Goal: Information Seeking & Learning: Learn about a topic

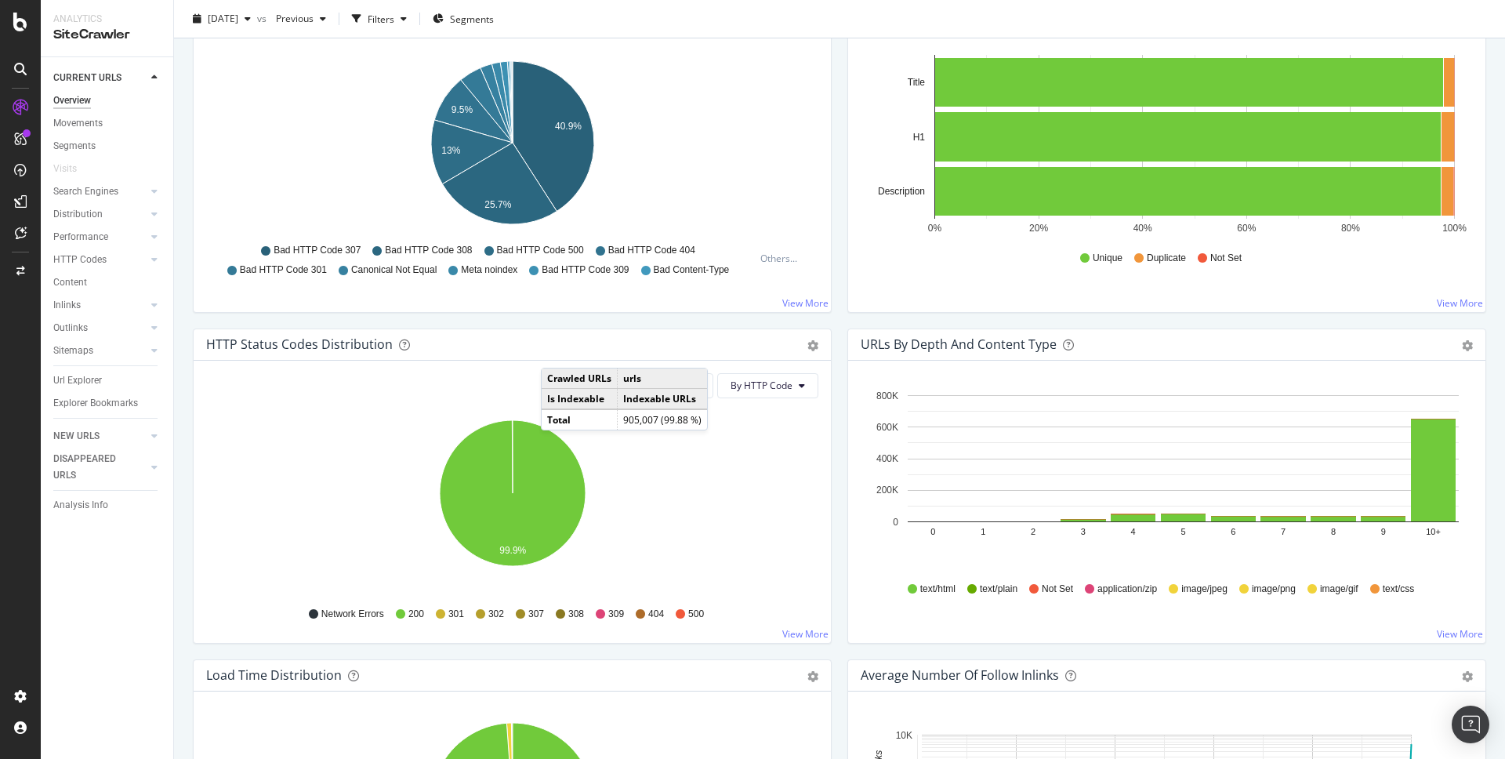
scroll to position [568, 0]
click at [718, 484] on icon "99.9%" at bounding box center [512, 501] width 612 height 182
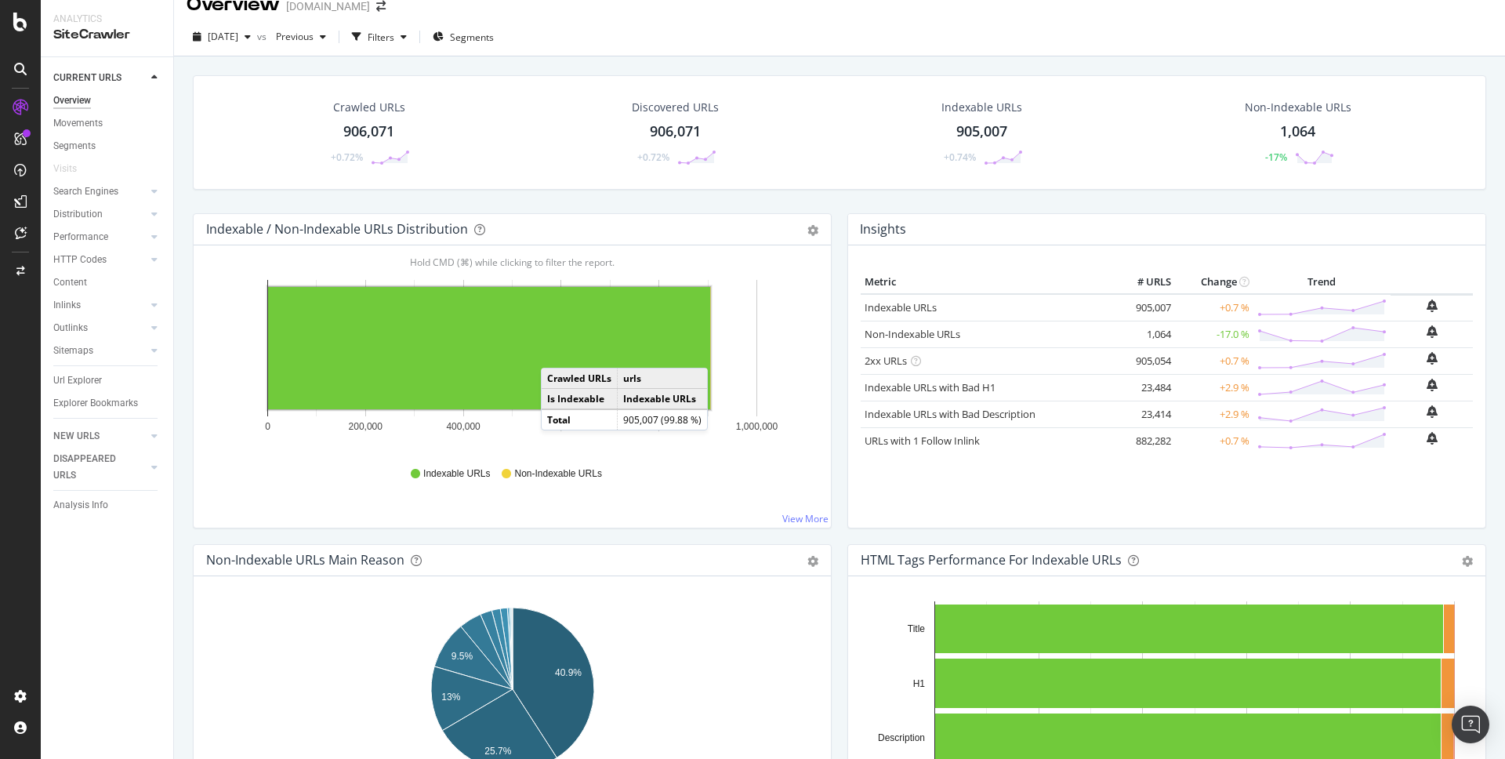
scroll to position [0, 0]
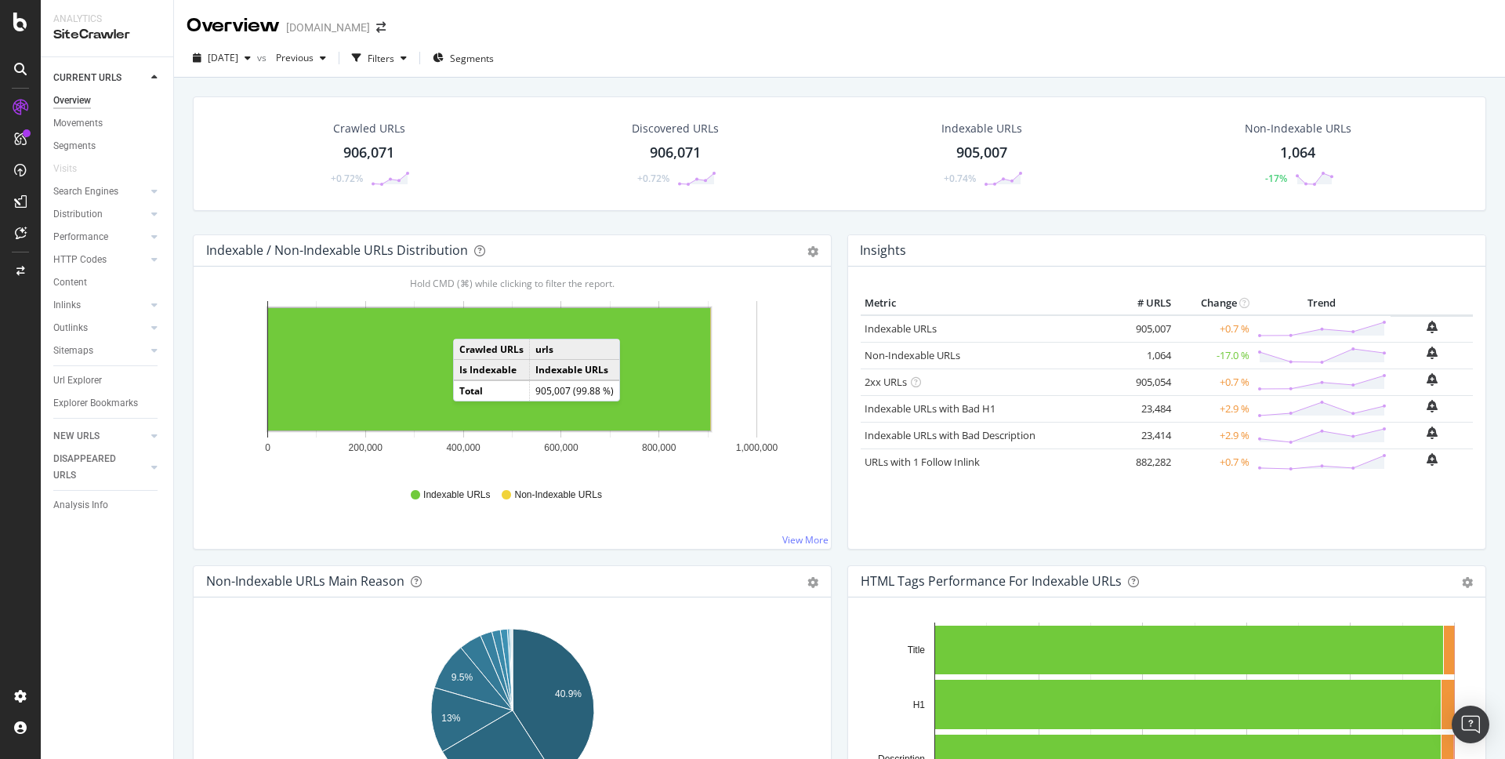
click at [469, 323] on rect "A chart." at bounding box center [489, 369] width 442 height 122
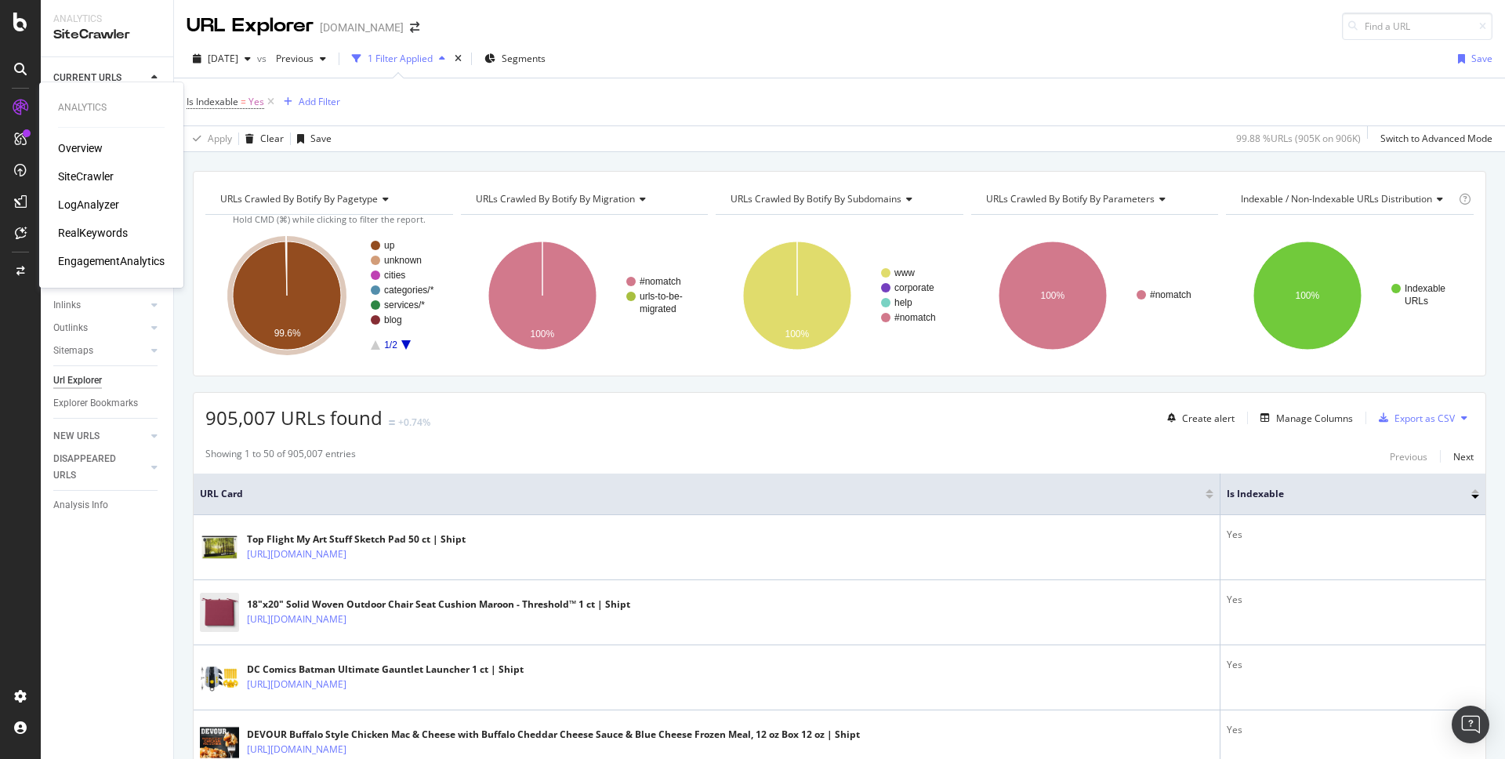
click at [86, 150] on div "Overview" at bounding box center [80, 148] width 45 height 16
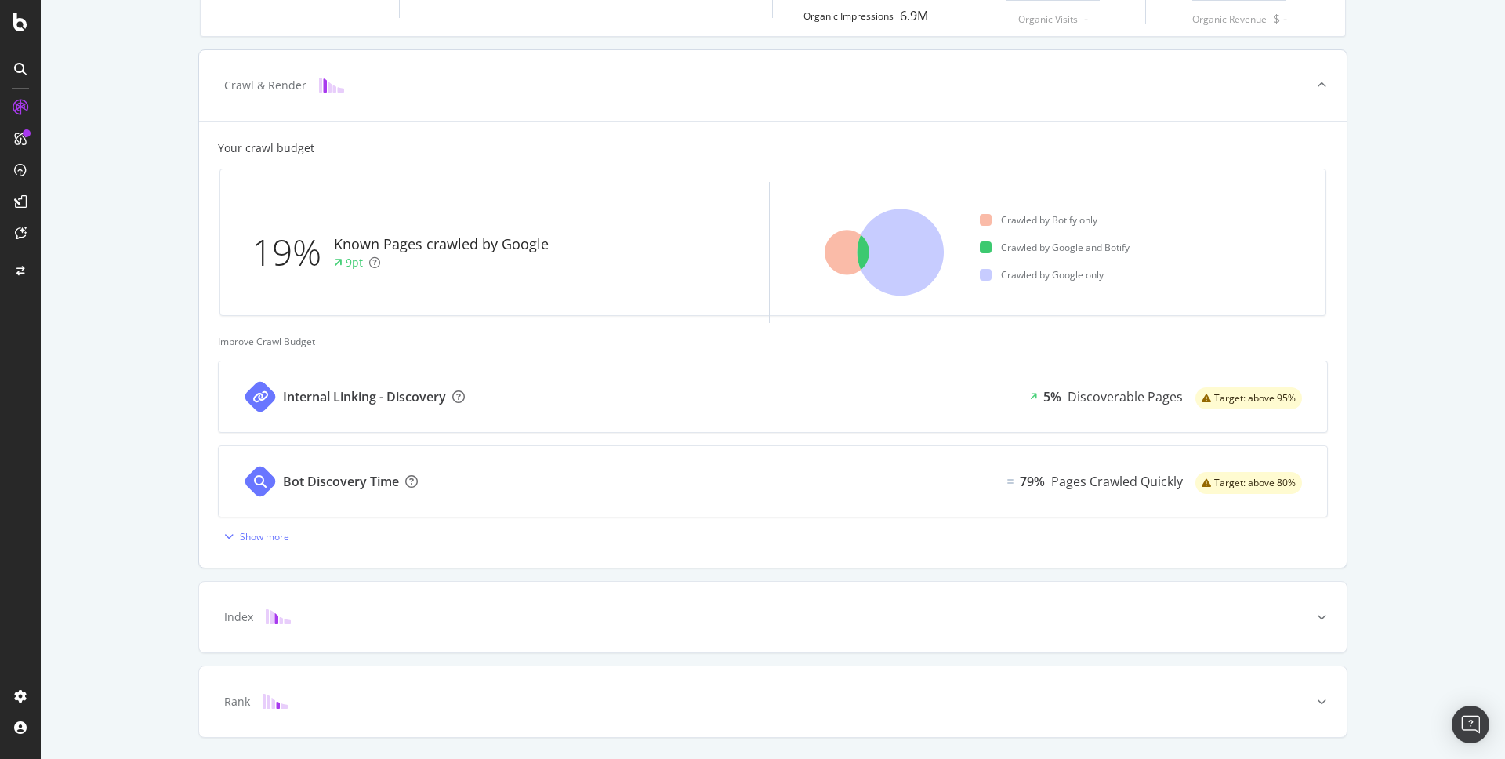
scroll to position [374, 0]
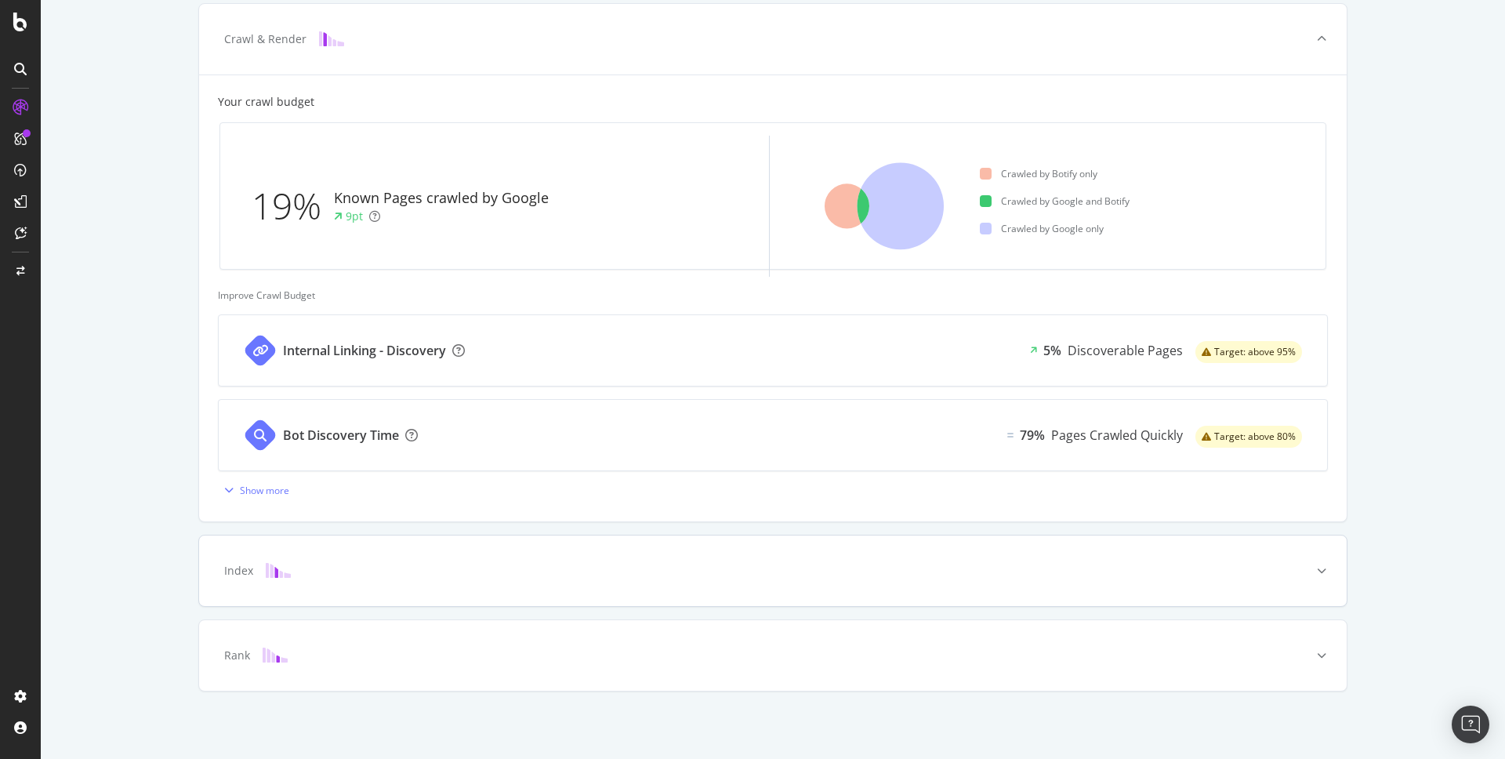
click at [234, 571] on div "Index" at bounding box center [238, 571] width 29 height 16
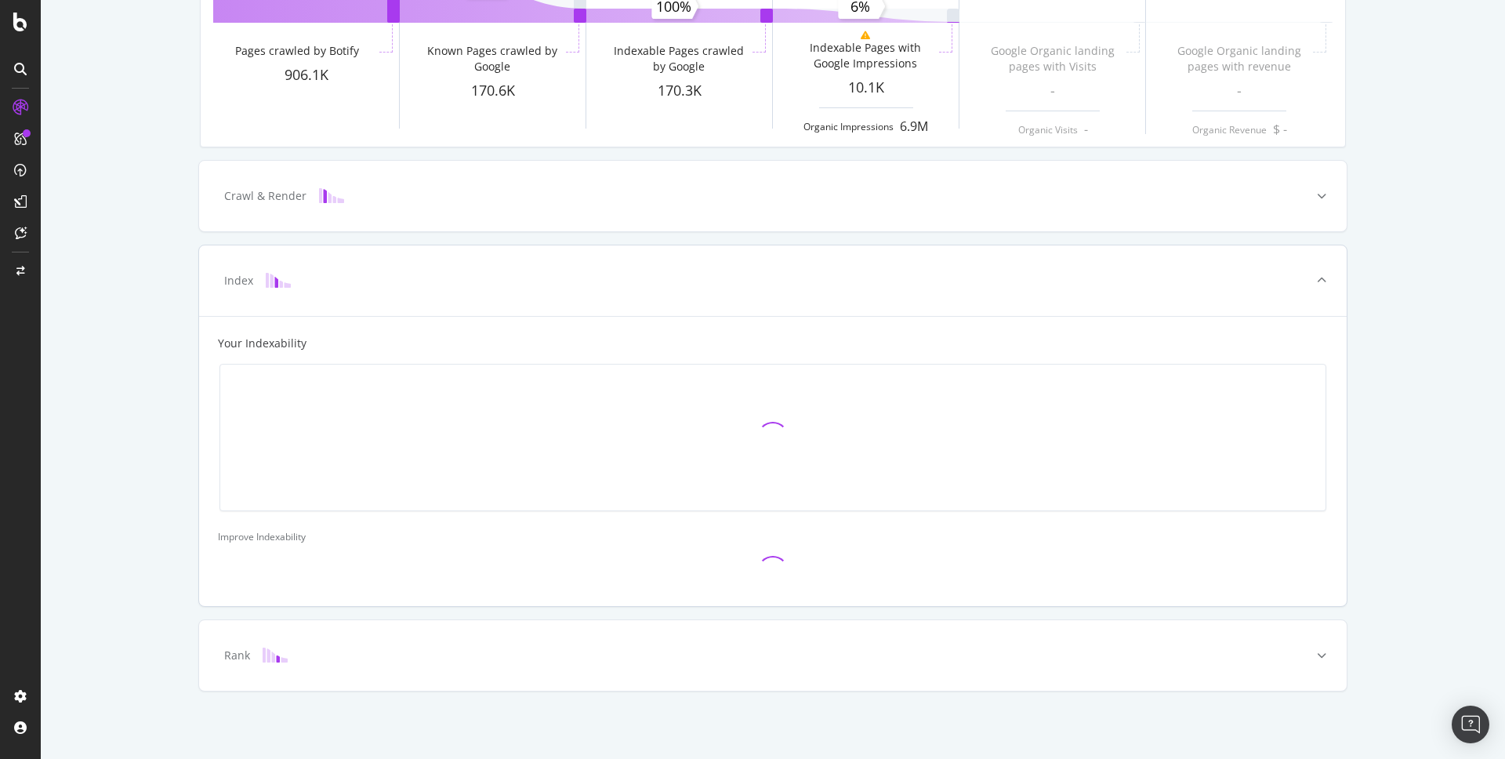
scroll to position [258, 0]
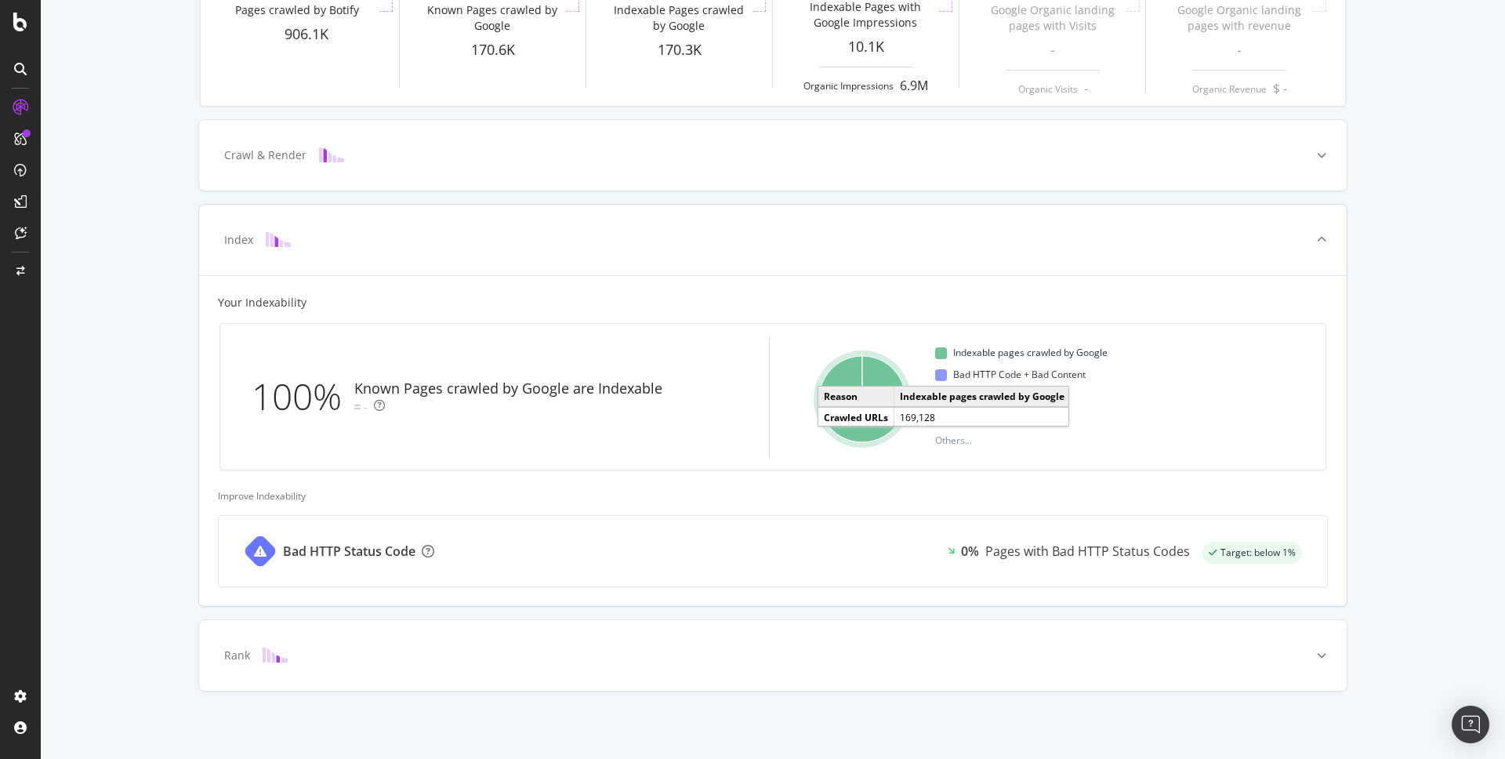
click at [849, 419] on icon "A chart." at bounding box center [862, 399] width 86 height 86
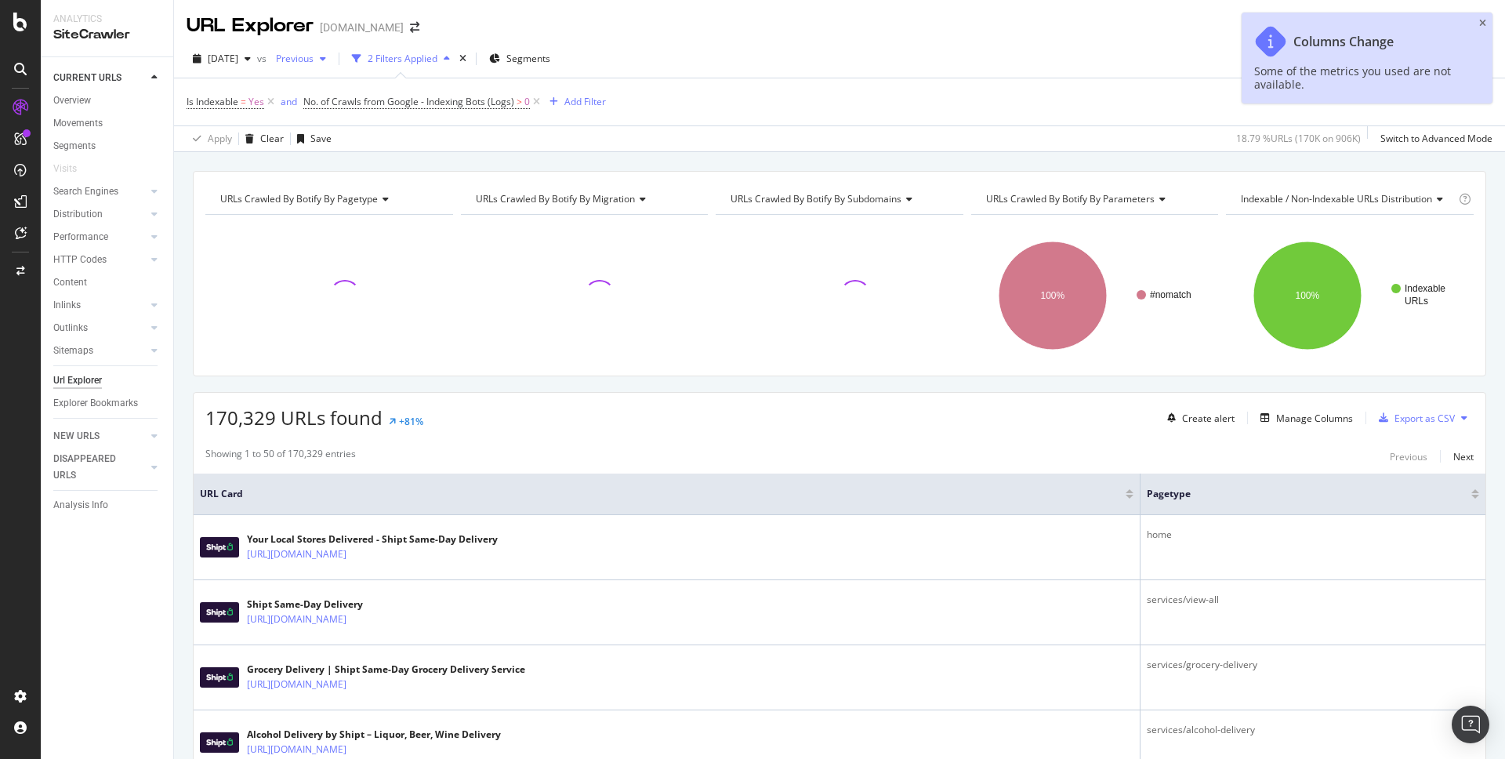
click at [314, 59] on span "Previous" at bounding box center [292, 58] width 44 height 13
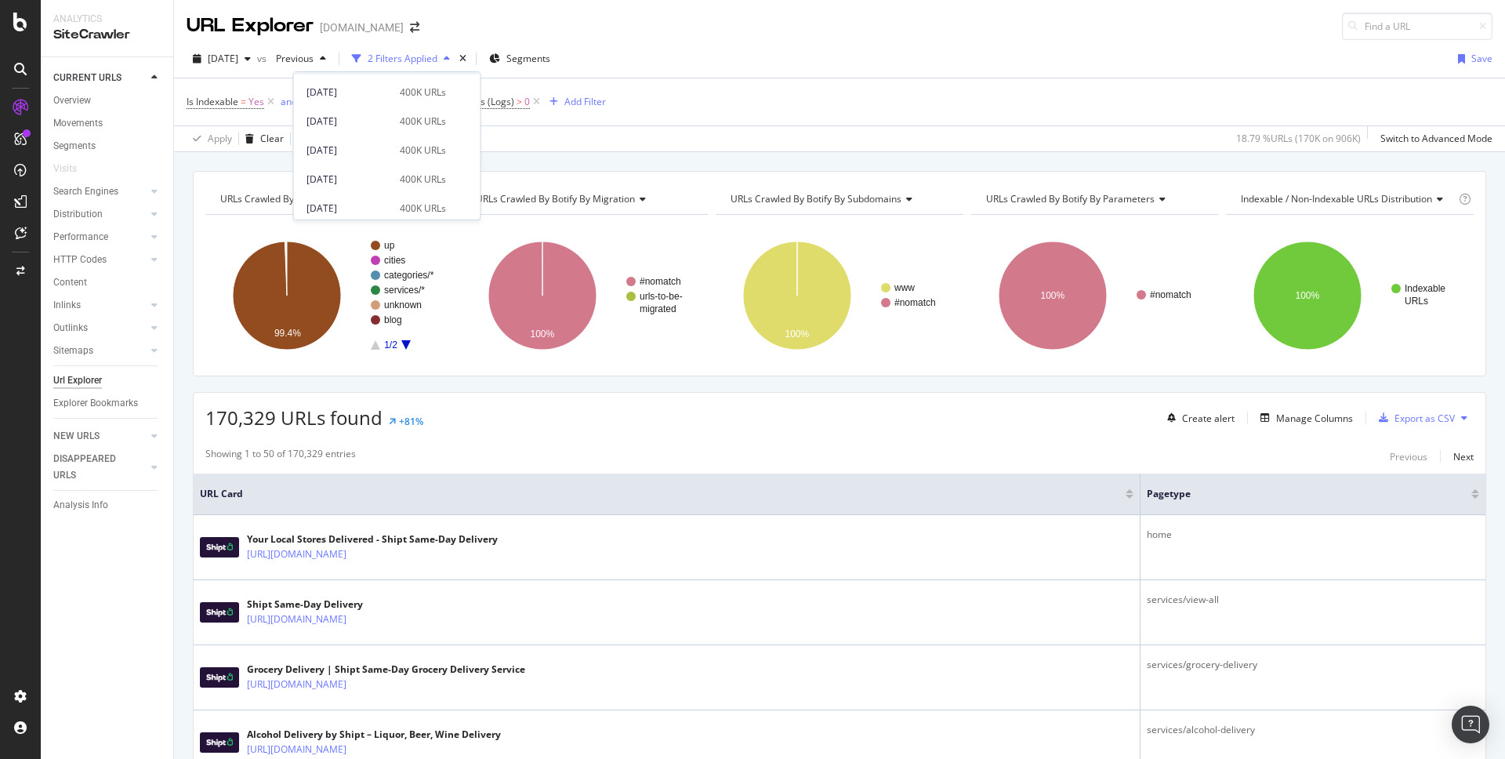
scroll to position [336, 0]
click at [194, 223] on div "URLs Crawled By Botify By pagetype Chart (by Value) Table Expand Export as CSV …" at bounding box center [840, 273] width 1294 height 205
